Goal: Task Accomplishment & Management: Complete application form

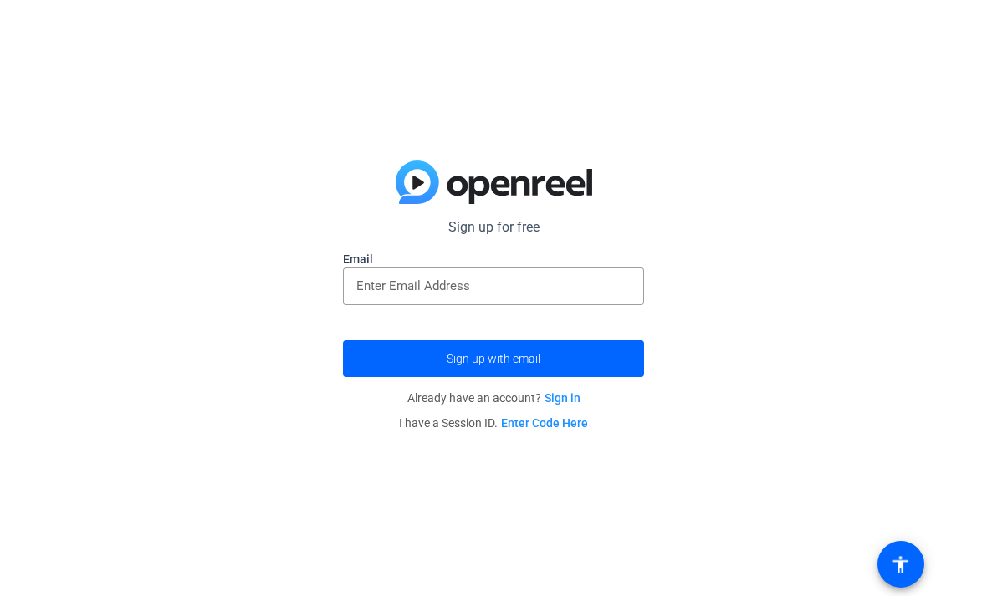
click at [578, 293] on input "email" at bounding box center [493, 286] width 274 height 20
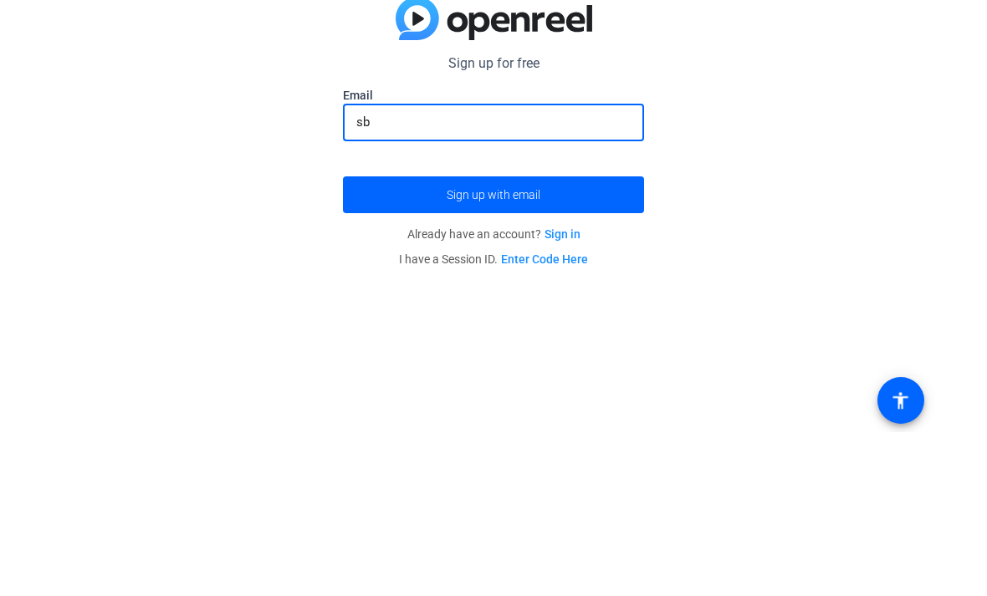
type input "s"
type input "[EMAIL_ADDRESS][DOMAIN_NAME]"
click at [608, 339] on span "submit" at bounding box center [493, 359] width 301 height 40
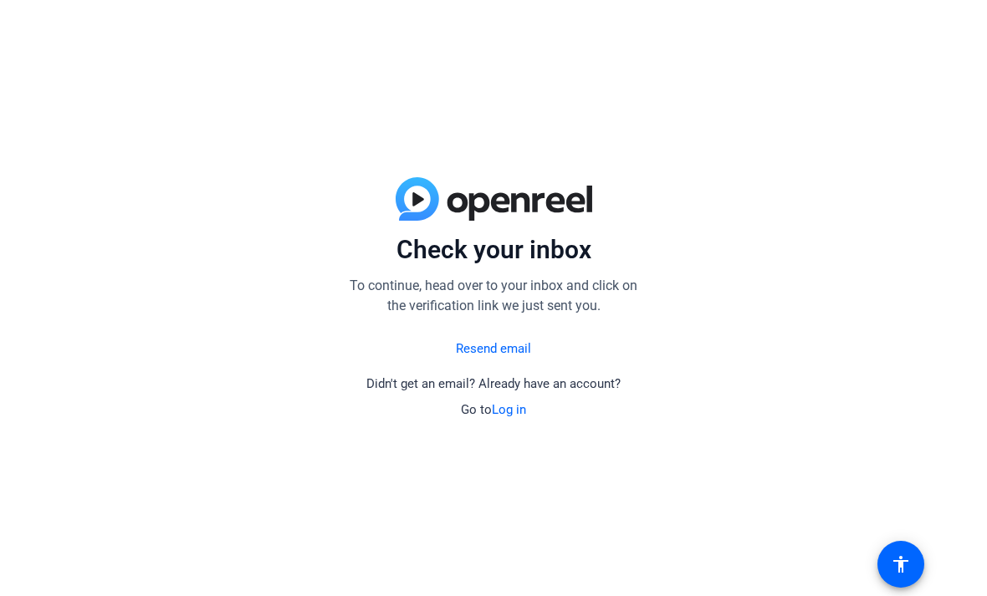
click at [513, 346] on link "Resend email" at bounding box center [493, 349] width 75 height 19
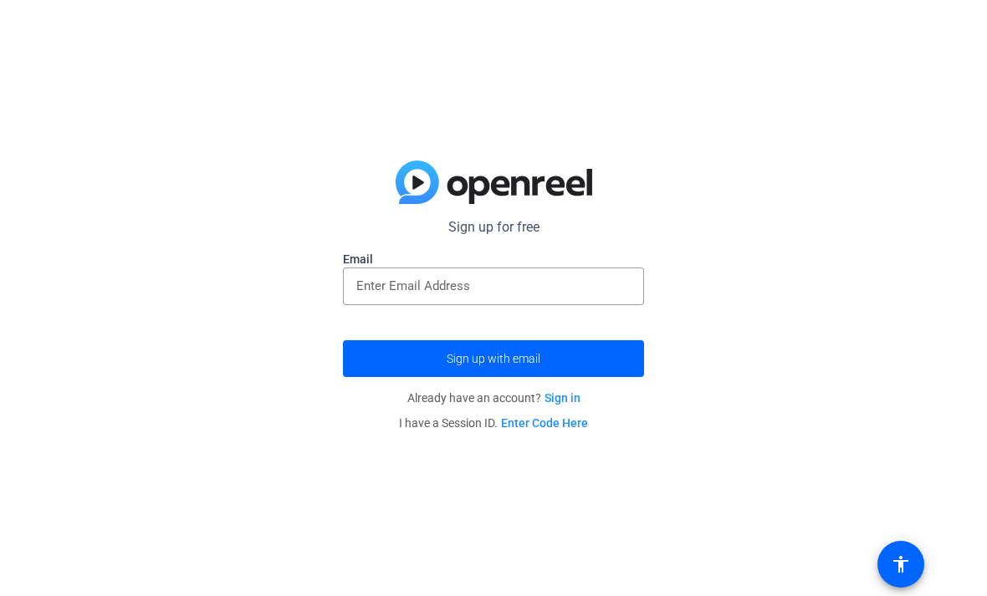
click at [567, 294] on input "email" at bounding box center [493, 286] width 274 height 20
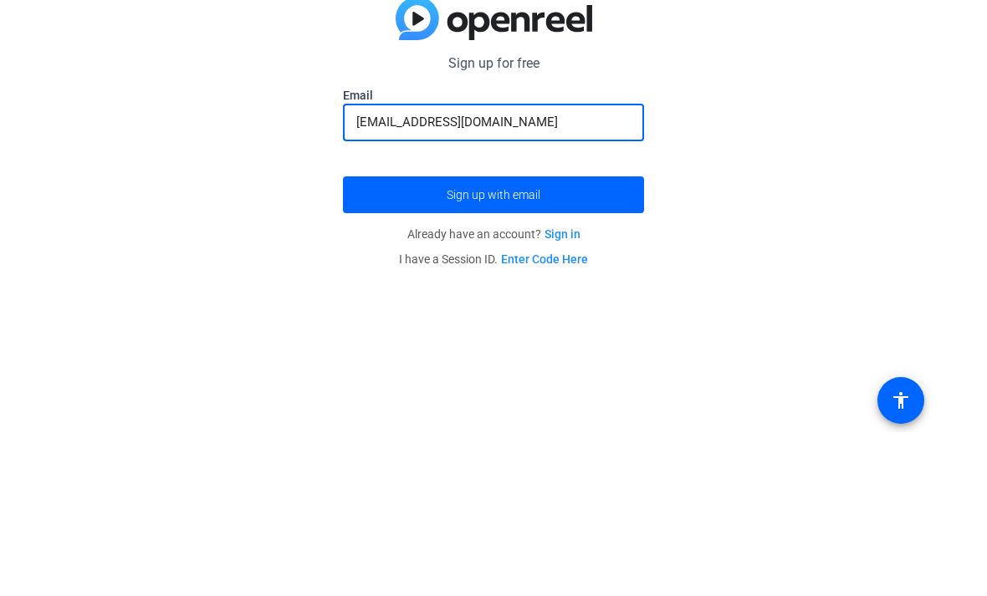
click at [494, 340] on button "Sign up with email" at bounding box center [493, 358] width 301 height 37
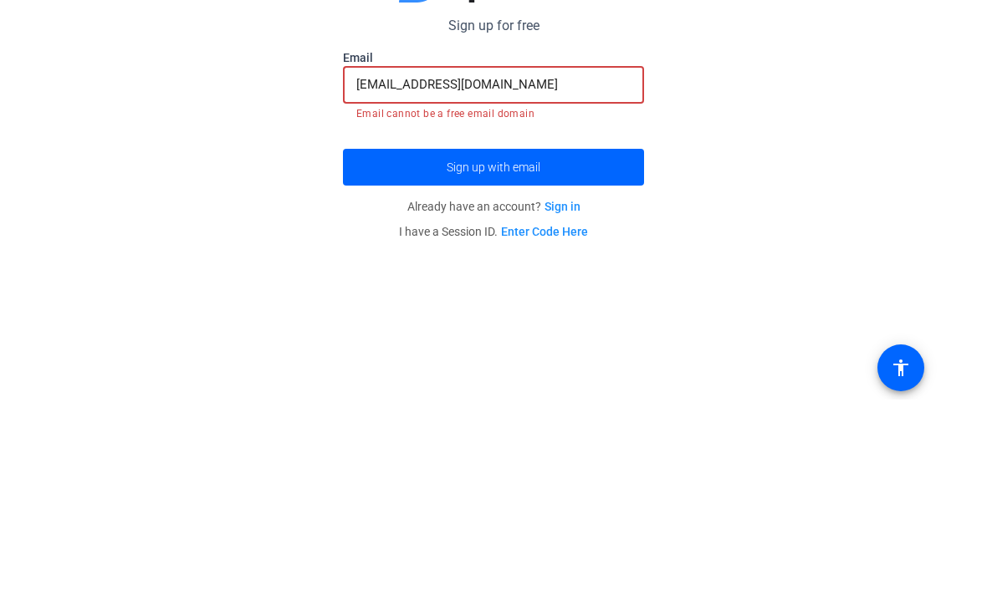
click at [622, 344] on span "submit" at bounding box center [493, 364] width 301 height 40
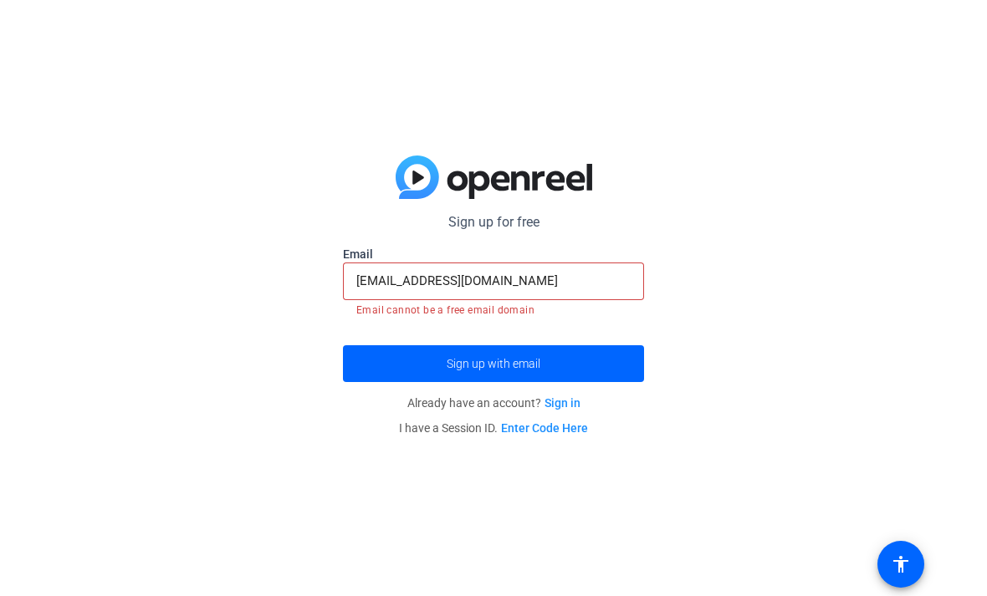
click at [544, 366] on span "submit" at bounding box center [493, 364] width 301 height 40
click at [584, 361] on span "submit" at bounding box center [493, 364] width 301 height 40
click at [590, 280] on input "[EMAIL_ADDRESS][DOMAIN_NAME]" at bounding box center [493, 281] width 274 height 20
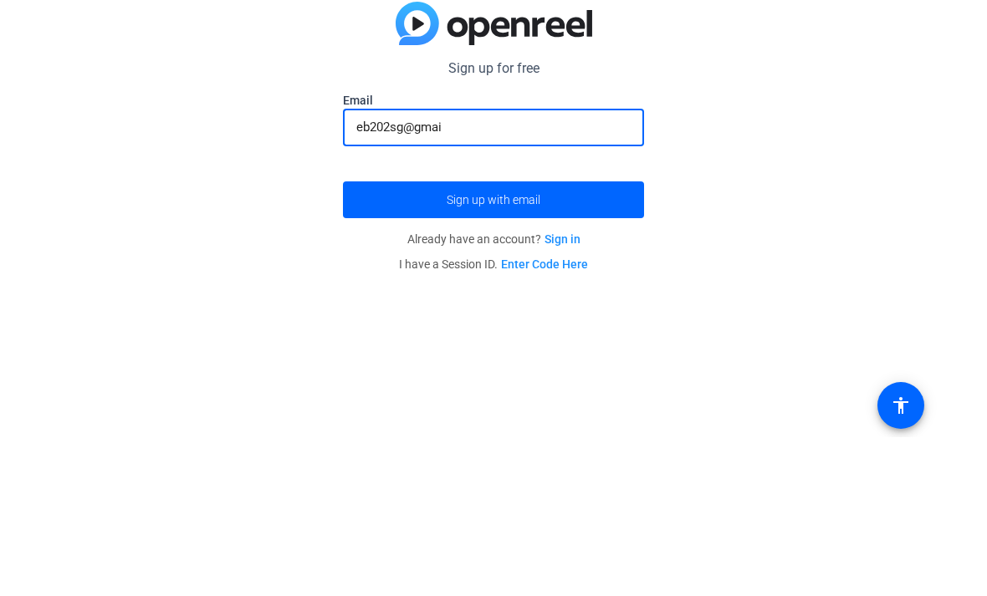
type input "eb202sg@gma"
